Goal: Task Accomplishment & Management: Use online tool/utility

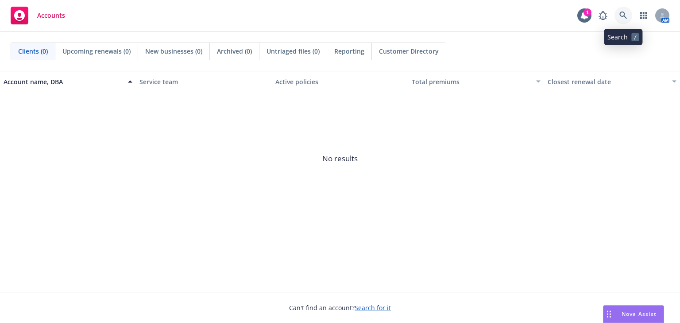
click at [624, 11] on link at bounding box center [624, 16] width 18 height 18
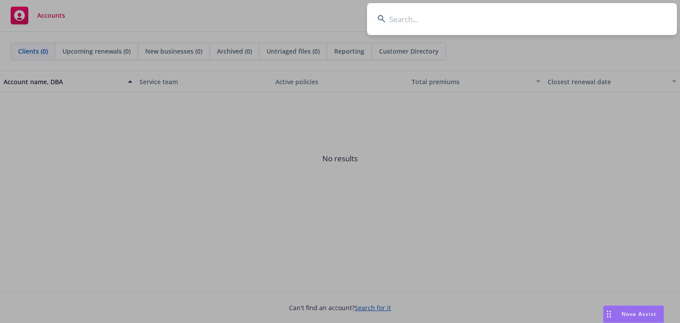
click at [487, 13] on input at bounding box center [522, 19] width 310 height 32
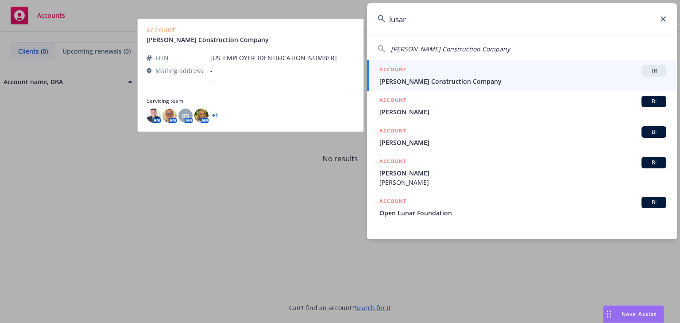
type input "lusar"
click at [482, 79] on span "[PERSON_NAME] Construction Company" at bounding box center [523, 81] width 287 height 9
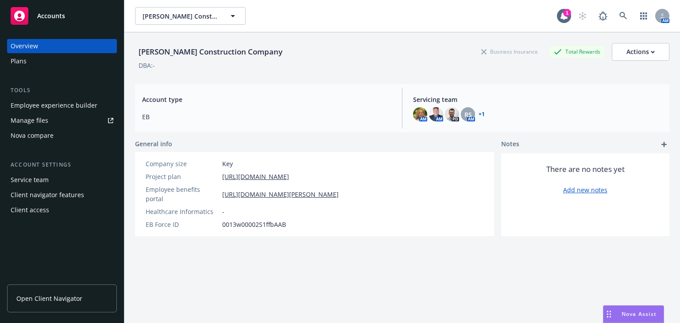
click at [69, 102] on div "Employee experience builder" at bounding box center [54, 105] width 87 height 14
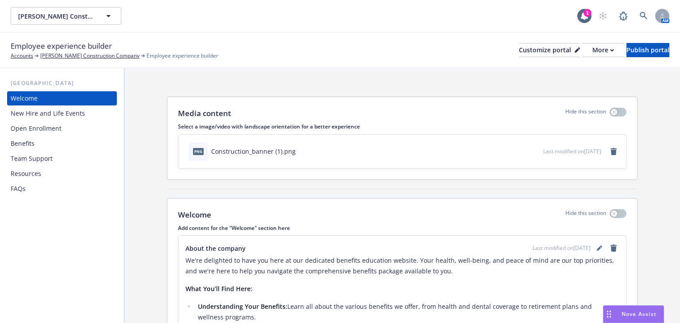
click at [37, 145] on div "Benefits" at bounding box center [62, 143] width 103 height 14
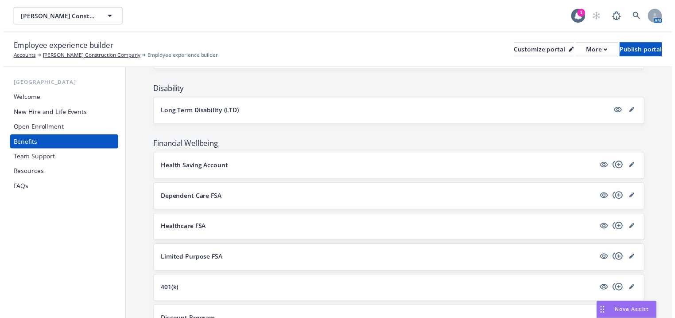
scroll to position [496, 0]
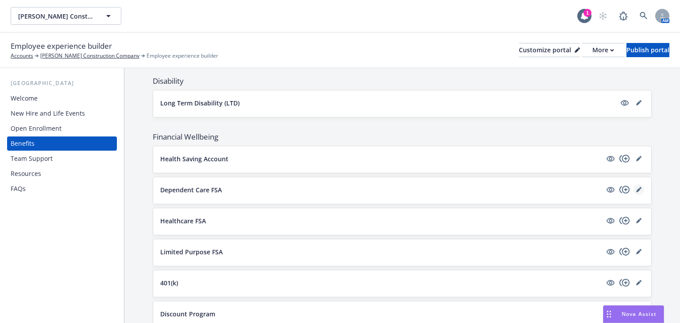
click at [636, 187] on icon "editPencil" at bounding box center [638, 189] width 5 height 5
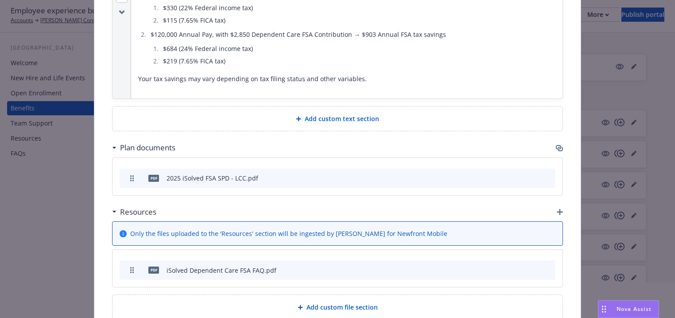
scroll to position [861, 0]
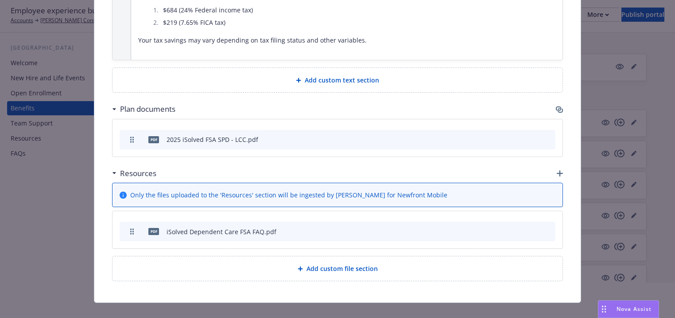
click at [529, 228] on icon "preview file" at bounding box center [533, 231] width 8 height 6
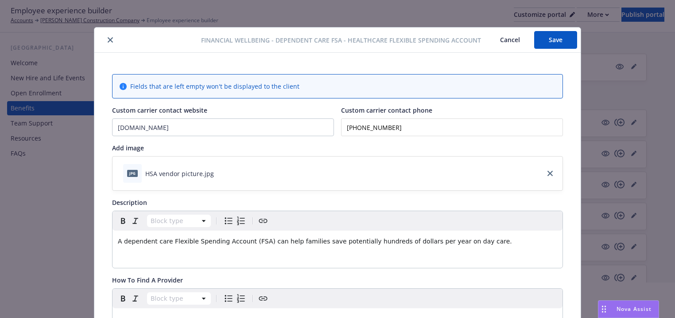
scroll to position [0, 0]
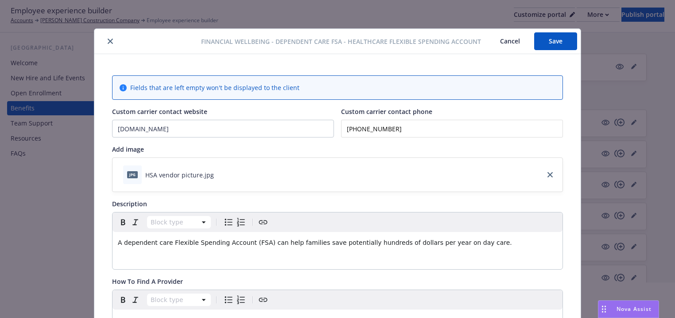
click at [553, 35] on button "Save" at bounding box center [555, 41] width 43 height 18
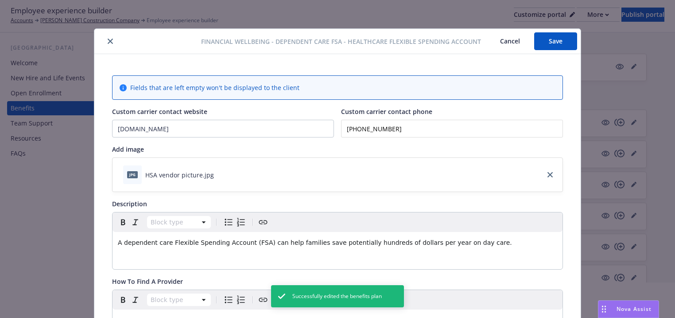
click at [107, 46] on button "close" at bounding box center [110, 41] width 11 height 11
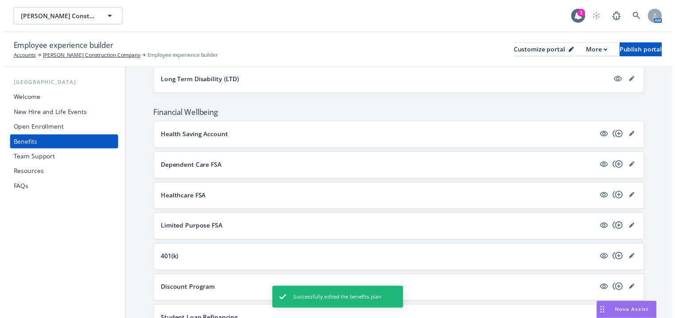
scroll to position [531, 0]
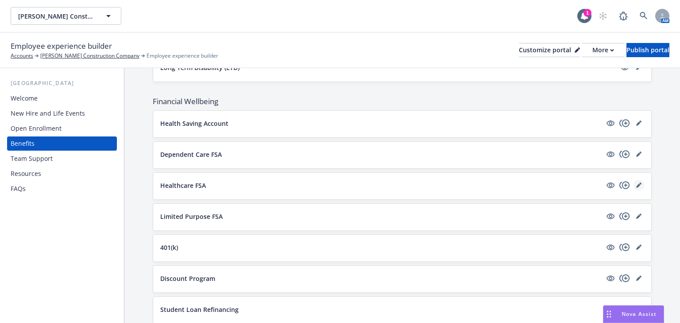
click at [636, 183] on icon "editPencil" at bounding box center [638, 185] width 4 height 4
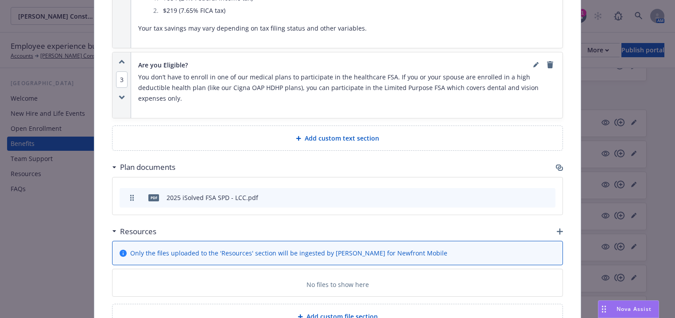
scroll to position [877, 0]
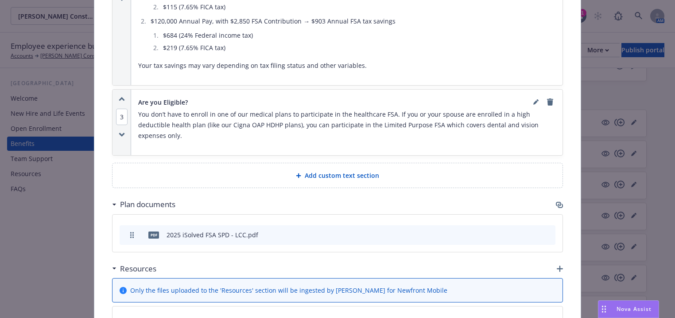
click at [530, 231] on icon "preview file" at bounding box center [533, 234] width 8 height 6
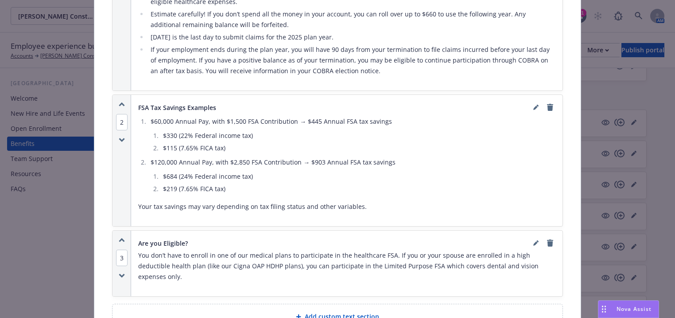
scroll to position [735, 0]
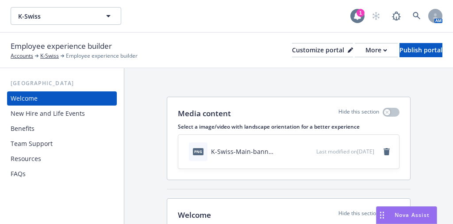
click at [356, 17] on icon at bounding box center [357, 16] width 7 height 8
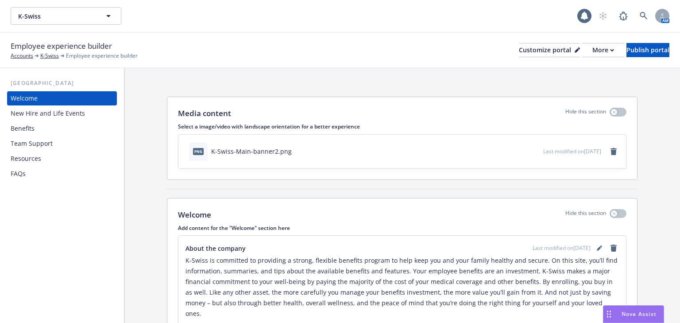
click at [20, 129] on div "Benefits" at bounding box center [23, 128] width 24 height 14
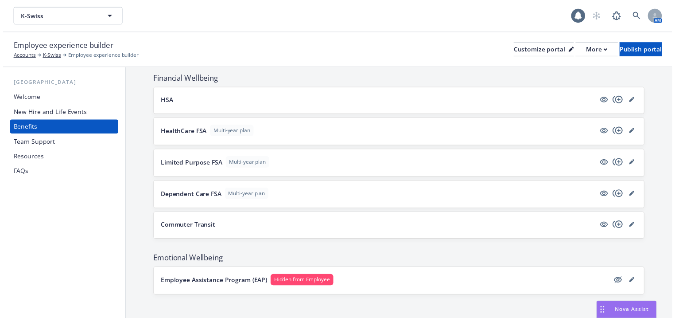
scroll to position [710, 0]
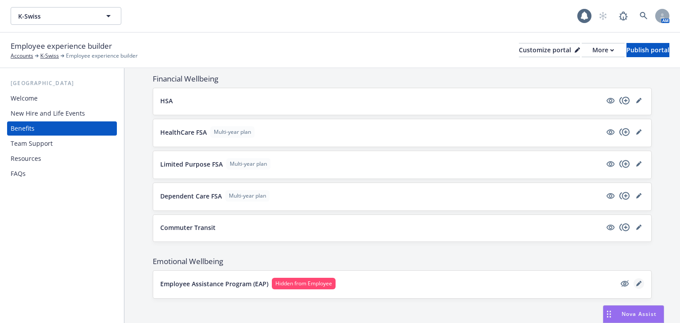
click at [453, 223] on icon "editPencil" at bounding box center [638, 283] width 5 height 5
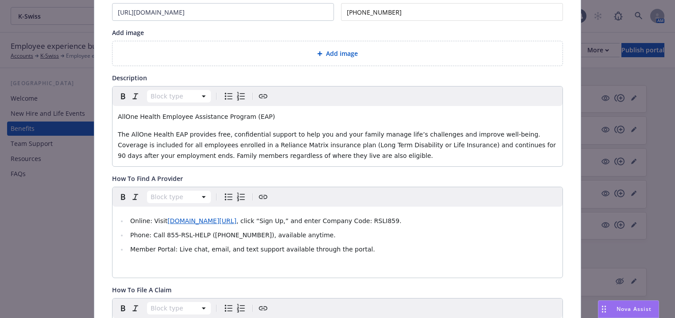
scroll to position [106, 0]
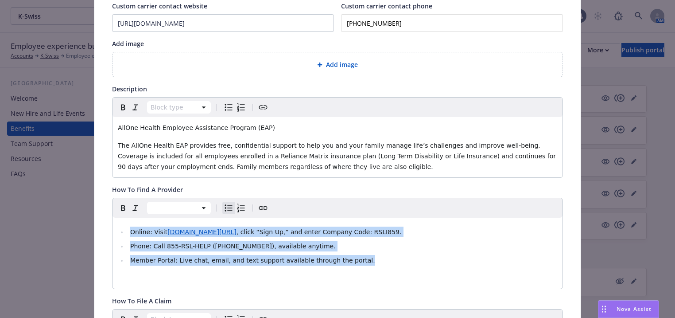
drag, startPoint x: 350, startPoint y: 260, endPoint x: 92, endPoint y: 206, distance: 263.9
click at [94, 206] on div "Fields that are left empty won't be displayed to the client Custom carrier cont…" at bounding box center [337, 281] width 486 height 665
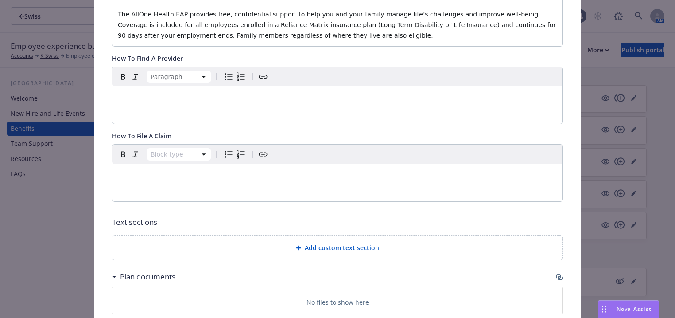
scroll to position [283, 0]
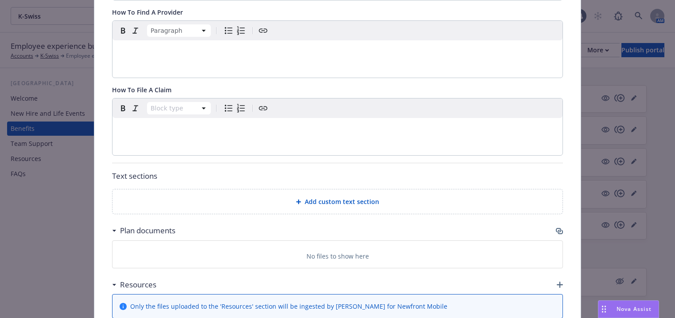
click at [329, 197] on span "Add custom text section" at bounding box center [342, 201] width 74 height 9
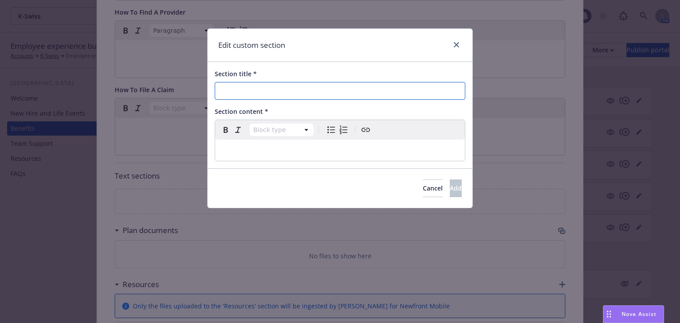
click at [232, 94] on input "Section title *" at bounding box center [340, 91] width 251 height 18
type input "H"
type input "How to get started"
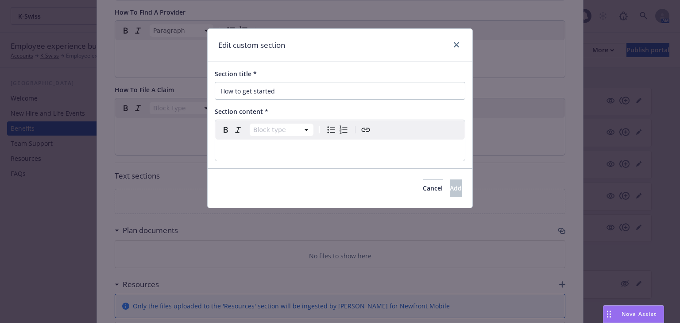
select select "paragraph"
click at [238, 153] on p "editable markdown" at bounding box center [340, 150] width 239 height 11
select select
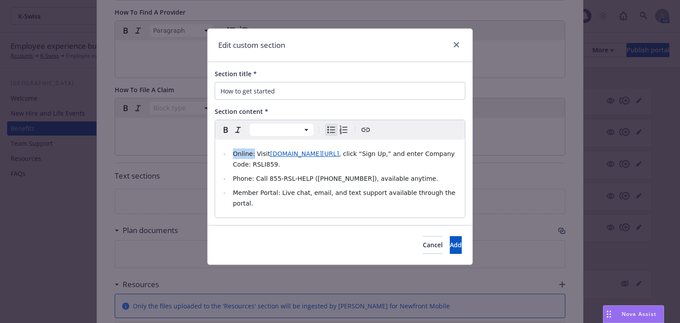
drag, startPoint x: 233, startPoint y: 154, endPoint x: 252, endPoint y: 155, distance: 18.2
click at [252, 155] on span "Online: Visit" at bounding box center [251, 153] width 37 height 7
click at [225, 131] on icon "button" at bounding box center [226, 129] width 11 height 11
click at [230, 181] on li "Phone: Call 855-RSL-HELP (855-775-4357), available anytime." at bounding box center [344, 178] width 229 height 11
click at [233, 164] on span ", click “Sign Up,” and enter Company Code: RSLI859." at bounding box center [345, 159] width 225 height 18
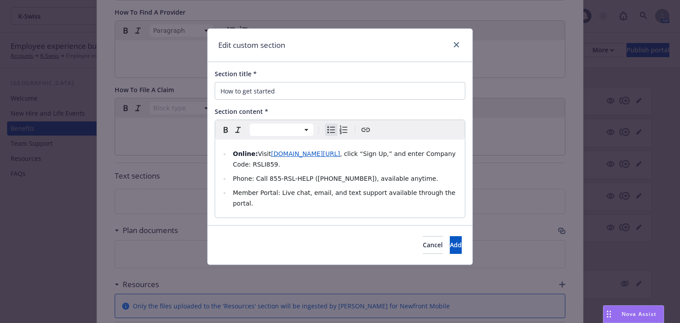
click at [255, 200] on div "Online: Visit allonehealth.com/reliance-matrix , click “Sign Up,” and enter Com…" at bounding box center [340, 178] width 250 height 78
drag, startPoint x: 234, startPoint y: 178, endPoint x: 251, endPoint y: 181, distance: 17.1
click at [251, 181] on span "Phone: Call 855-RSL-HELP (855-775-4357), available anytime." at bounding box center [335, 178] width 205 height 7
click at [226, 129] on icon "button" at bounding box center [226, 129] width 11 height 11
drag, startPoint x: 231, startPoint y: 193, endPoint x: 275, endPoint y: 193, distance: 43.8
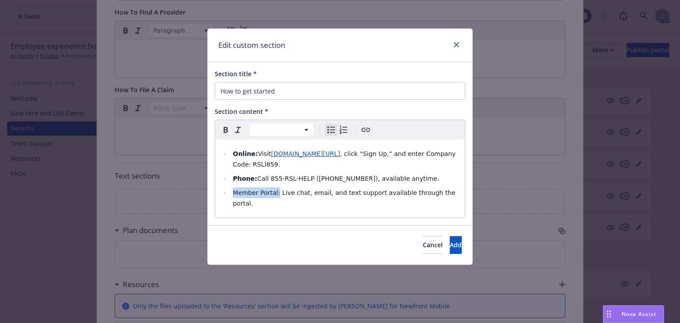
click at [275, 193] on li "Member Portal: Live chat, email, and text support available through the portal." at bounding box center [344, 197] width 229 height 21
click at [227, 132] on icon "button" at bounding box center [226, 129] width 11 height 11
click at [344, 204] on div "Online: Visit allonehealth.com/reliance-matrix , click “Sign Up,” and enter Com…" at bounding box center [340, 178] width 250 height 78
click at [450, 223] on button "Add" at bounding box center [456, 245] width 12 height 18
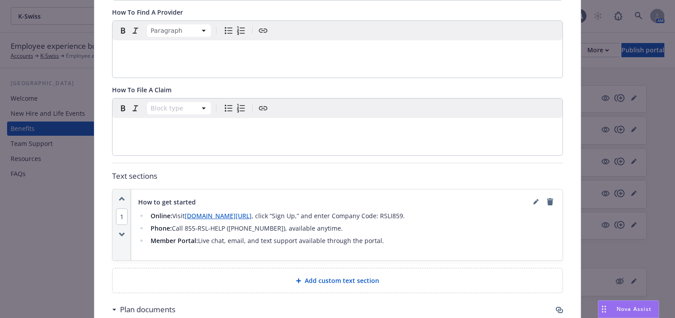
drag, startPoint x: 364, startPoint y: 248, endPoint x: 243, endPoint y: 163, distance: 147.3
click at [242, 163] on div "Fields that are left empty won't be displayed to the client Custom carrier cont…" at bounding box center [337, 127] width 451 height 668
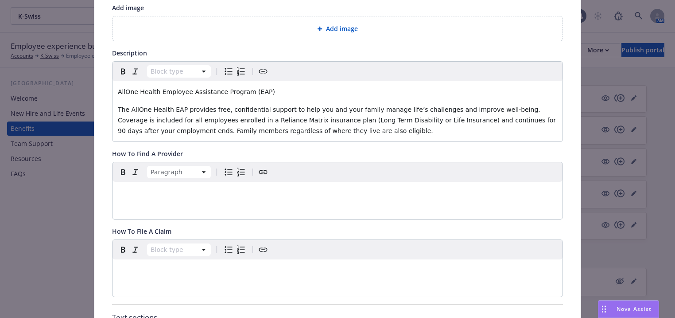
scroll to position [142, 0]
drag, startPoint x: 257, startPoint y: 92, endPoint x: 41, endPoint y: 87, distance: 215.7
click at [41, 87] on div "Emotional Wellbeing - Employee Assistance Program (EAP) - Employee Assistance P…" at bounding box center [337, 159] width 675 height 318
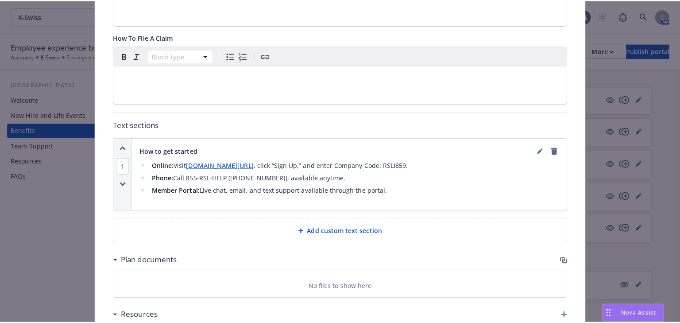
scroll to position [319, 0]
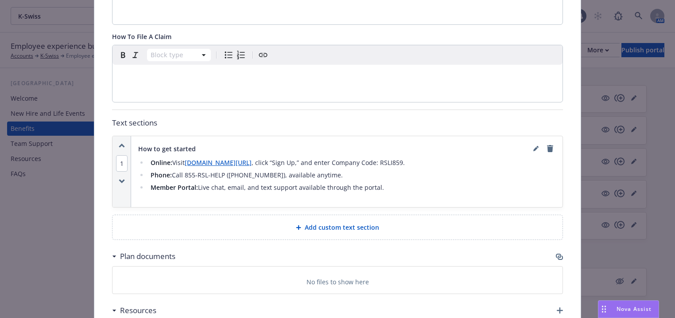
click at [340, 223] on span "Add custom text section" at bounding box center [342, 226] width 74 height 9
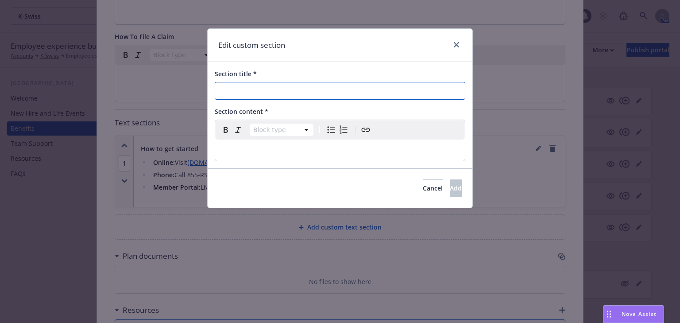
click at [248, 90] on input "Section title *" at bounding box center [340, 91] width 251 height 18
type input "EAP Resources (No Cost)"
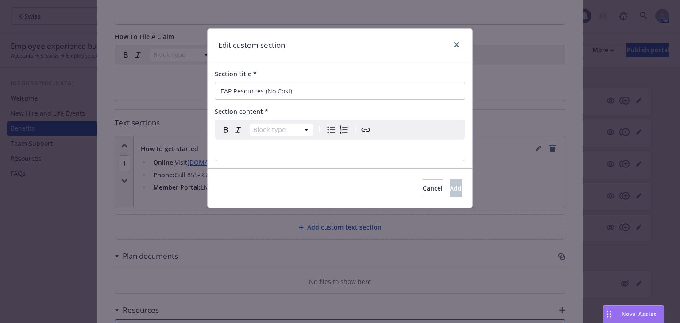
click at [282, 110] on div "Section content *" at bounding box center [340, 111] width 251 height 9
select select "paragraph"
click at [235, 149] on p "editable markdown" at bounding box center [340, 150] width 239 height 11
drag, startPoint x: 235, startPoint y: 149, endPoint x: 231, endPoint y: 151, distance: 4.6
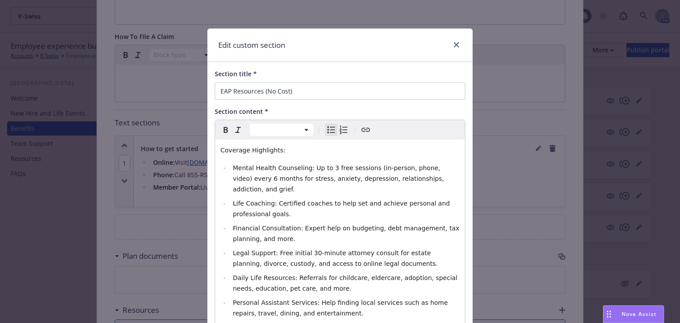
scroll to position [97, 0]
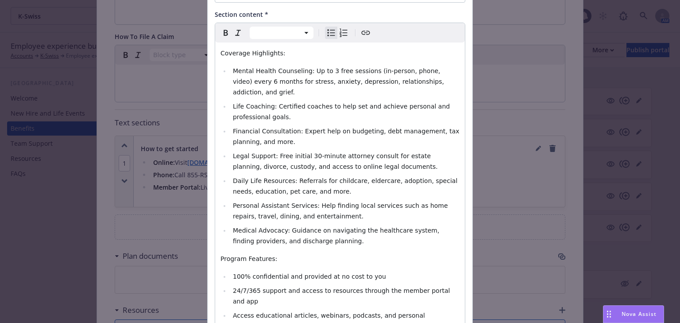
select select "paragraph"
drag, startPoint x: 275, startPoint y: 53, endPoint x: 165, endPoint y: 52, distance: 109.8
click at [165, 52] on div "Edit custom section Section title * EAP Resources (No Cost) Section content * P…" at bounding box center [340, 161] width 680 height 323
click at [221, 33] on icon "button" at bounding box center [226, 32] width 11 height 11
click at [294, 183] on span "Daily Life Resources: Referrals for childcare, eldercare, adoption, special nee…" at bounding box center [346, 186] width 227 height 18
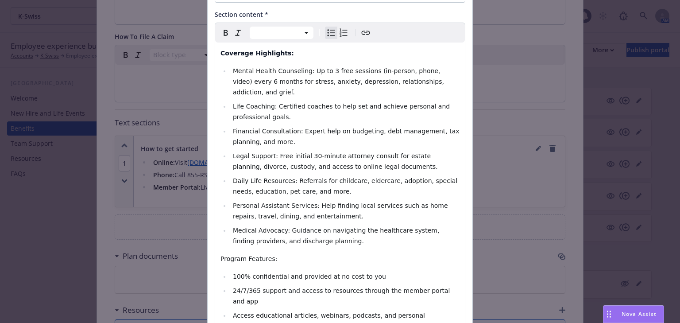
select select "paragraph"
drag, startPoint x: 274, startPoint y: 246, endPoint x: 192, endPoint y: 246, distance: 81.9
click at [192, 223] on div "Edit custom section Section title * EAP Resources (No Cost) Section content * P…" at bounding box center [340, 161] width 680 height 323
click at [222, 31] on icon "button" at bounding box center [226, 32] width 11 height 11
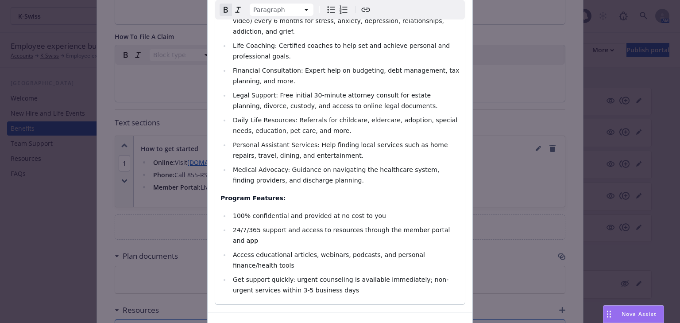
scroll to position [112, 0]
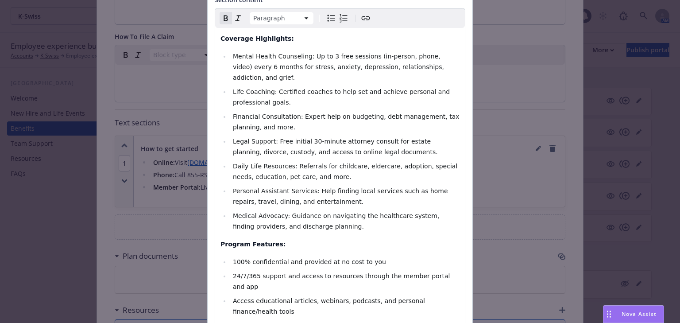
click at [317, 223] on p "Program Features:" at bounding box center [340, 244] width 239 height 11
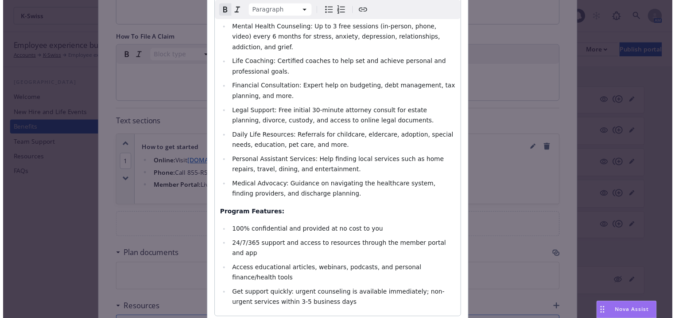
scroll to position [182, 0]
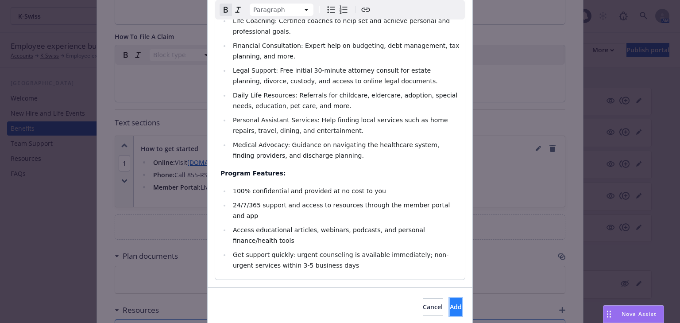
click at [450, 223] on button "Add" at bounding box center [456, 307] width 12 height 18
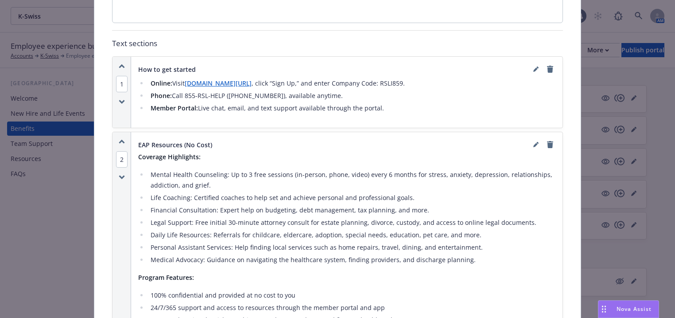
scroll to position [354, 0]
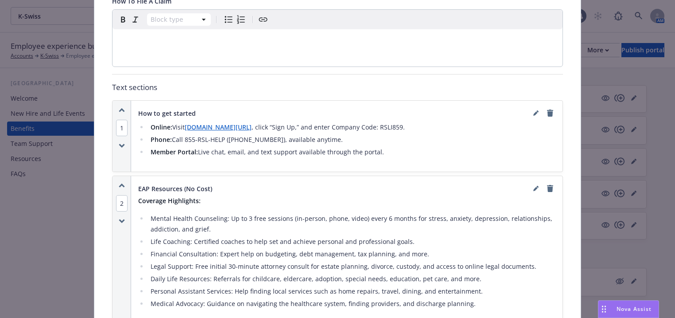
click at [119, 184] on icon "button" at bounding box center [121, 185] width 5 height 2
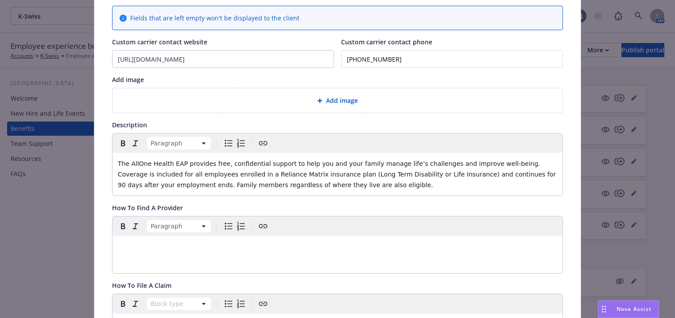
scroll to position [35, 0]
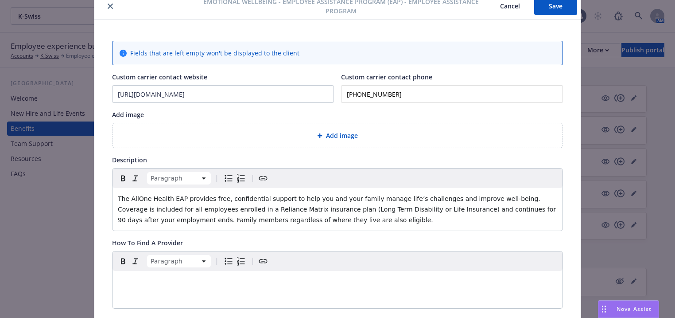
click at [329, 135] on span "Add image" at bounding box center [342, 135] width 32 height 9
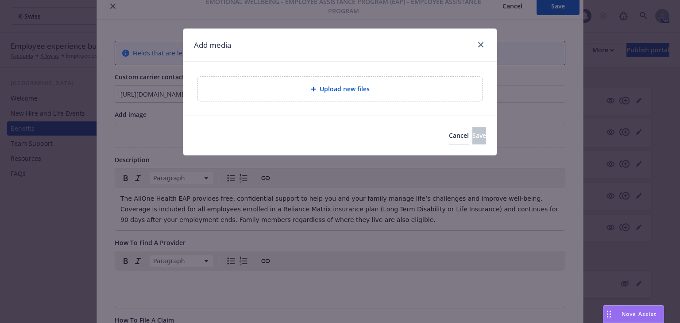
click at [337, 90] on span "Upload new files" at bounding box center [345, 88] width 50 height 9
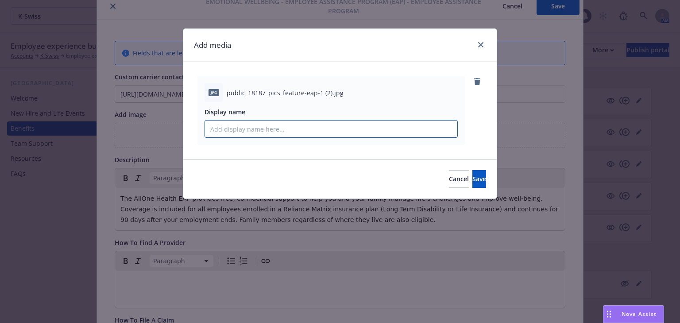
click at [296, 133] on input "Display name" at bounding box center [331, 128] width 252 height 17
click at [453, 180] on button "Save" at bounding box center [480, 179] width 14 height 18
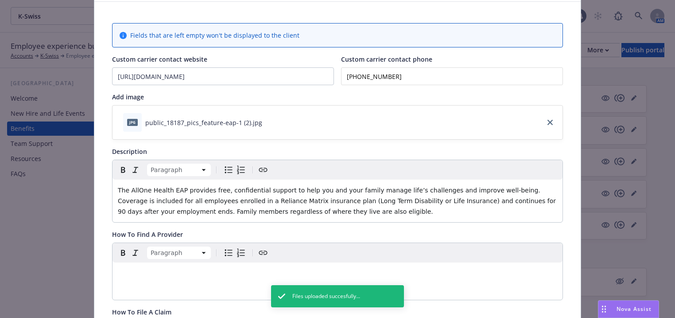
scroll to position [0, 0]
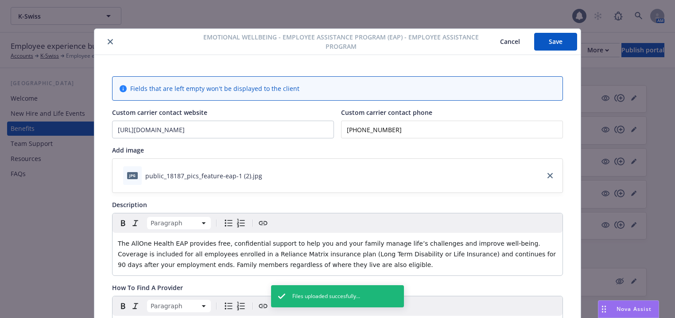
click at [453, 51] on div "Emotional Wellbeing - Employee Assistance Program (EAP) - Employee Assistance P…" at bounding box center [337, 42] width 486 height 26
click at [453, 47] on button "Save" at bounding box center [555, 42] width 43 height 18
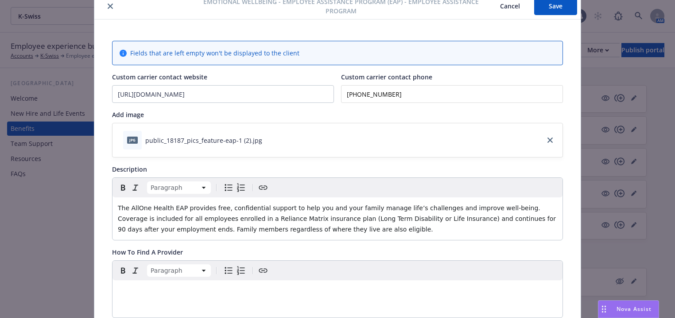
click at [453, 5] on button "Save" at bounding box center [555, 6] width 43 height 18
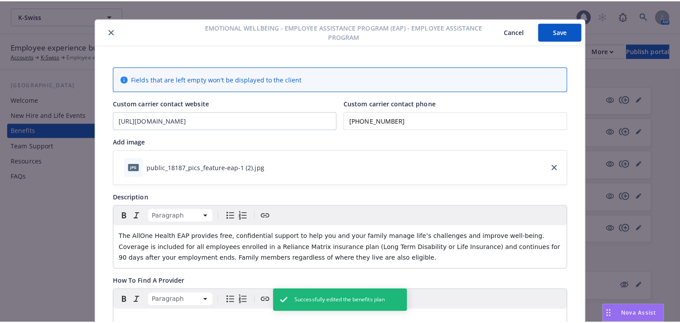
scroll to position [0, 0]
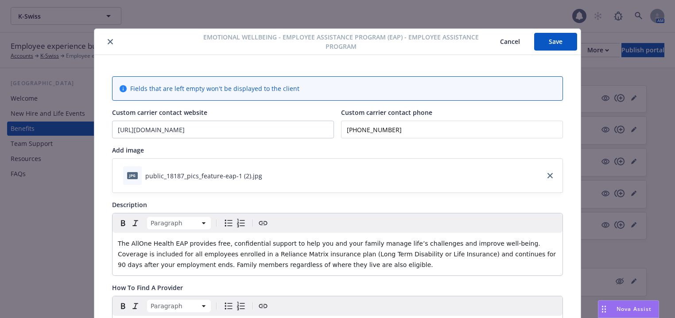
click at [108, 41] on icon "close" at bounding box center [110, 41] width 5 height 5
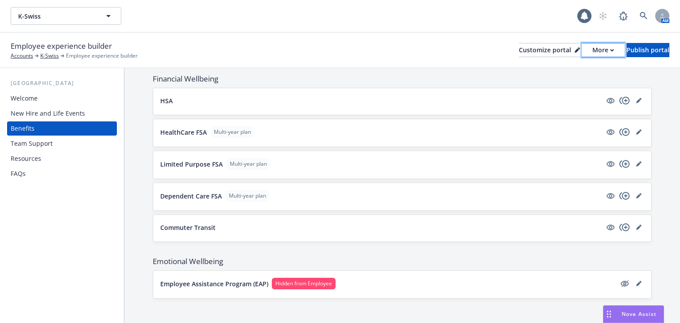
click at [453, 48] on div "More" at bounding box center [604, 49] width 22 height 13
click at [453, 70] on link "Copy preview link" at bounding box center [556, 70] width 81 height 18
